Goal: Obtain resource: Download file/media

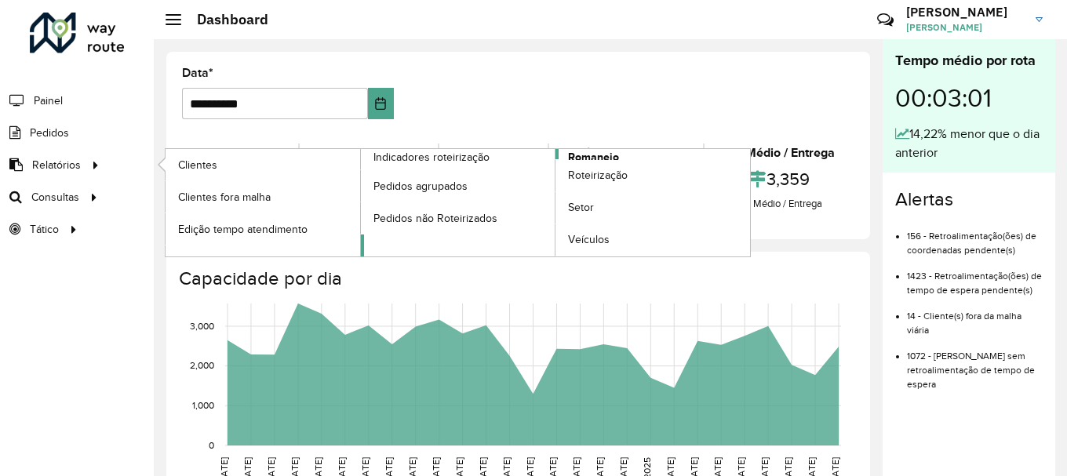
click at [614, 156] on span "Romaneio" at bounding box center [593, 157] width 51 height 16
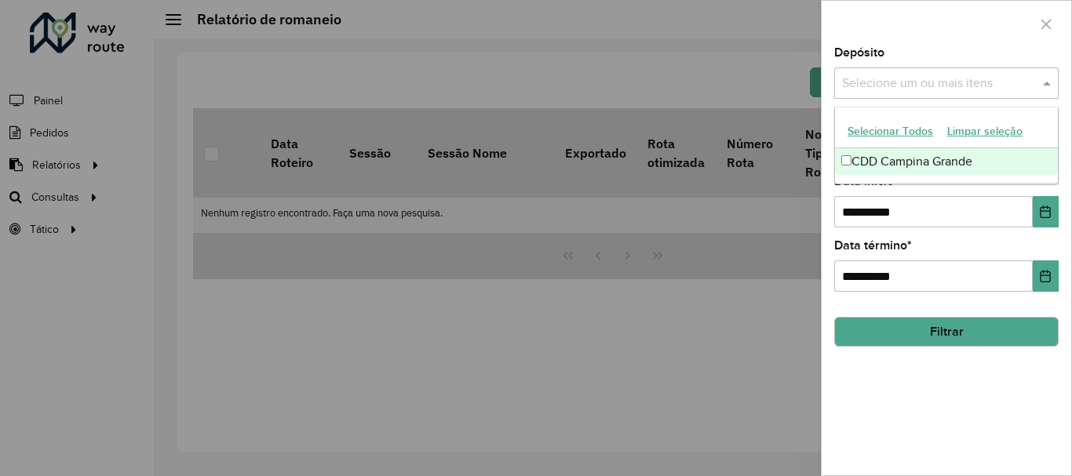
click at [1048, 83] on span at bounding box center [1049, 83] width 20 height 19
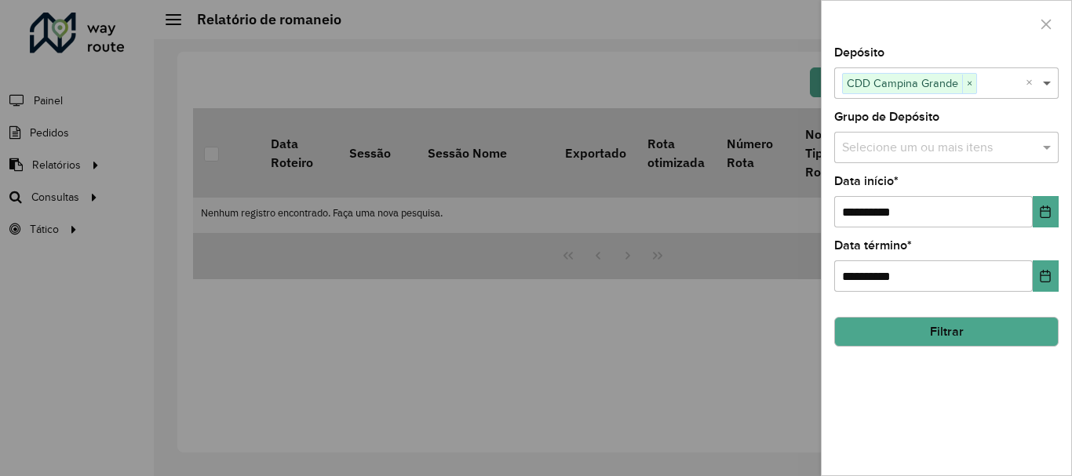
click at [1047, 82] on span at bounding box center [1049, 83] width 20 height 19
click at [1046, 152] on span at bounding box center [1049, 147] width 20 height 19
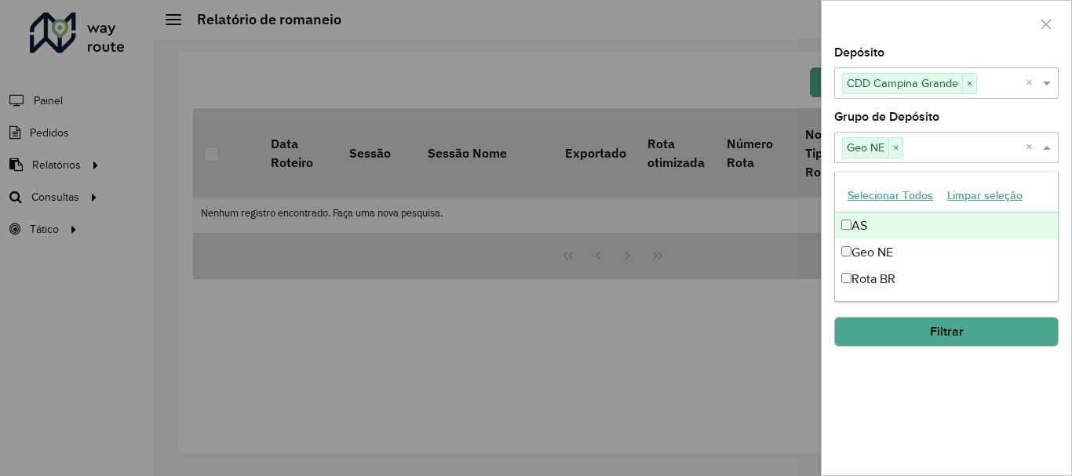
click at [1043, 152] on span at bounding box center [1049, 147] width 20 height 19
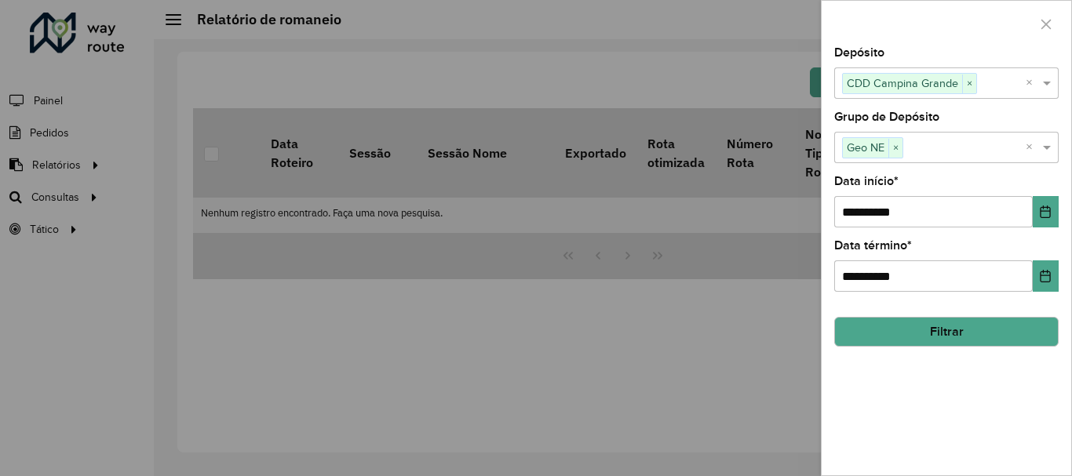
click at [943, 330] on button "Filtrar" at bounding box center [946, 332] width 224 height 30
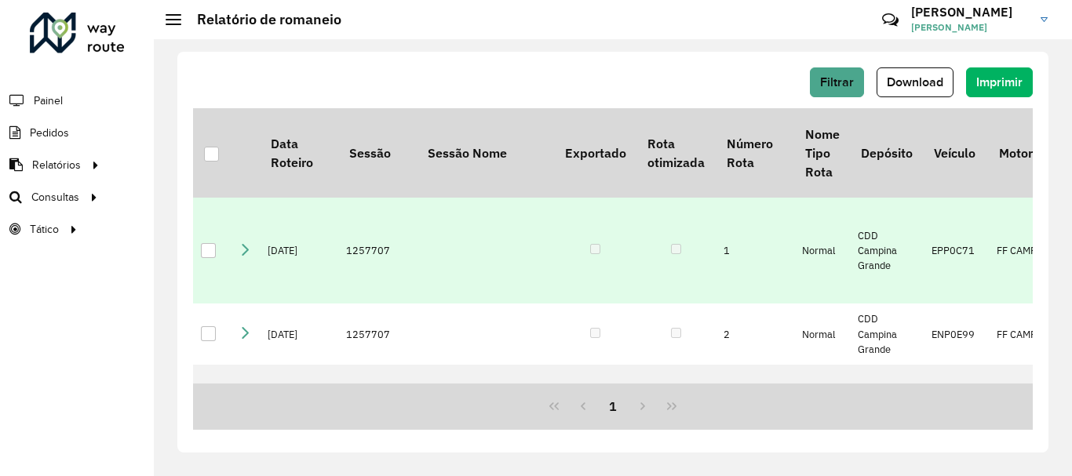
click at [208, 246] on div at bounding box center [208, 250] width 15 height 15
click at [911, 85] on span "Download" at bounding box center [915, 81] width 57 height 13
